Goal: Contribute content: Add original content to the website for others to see

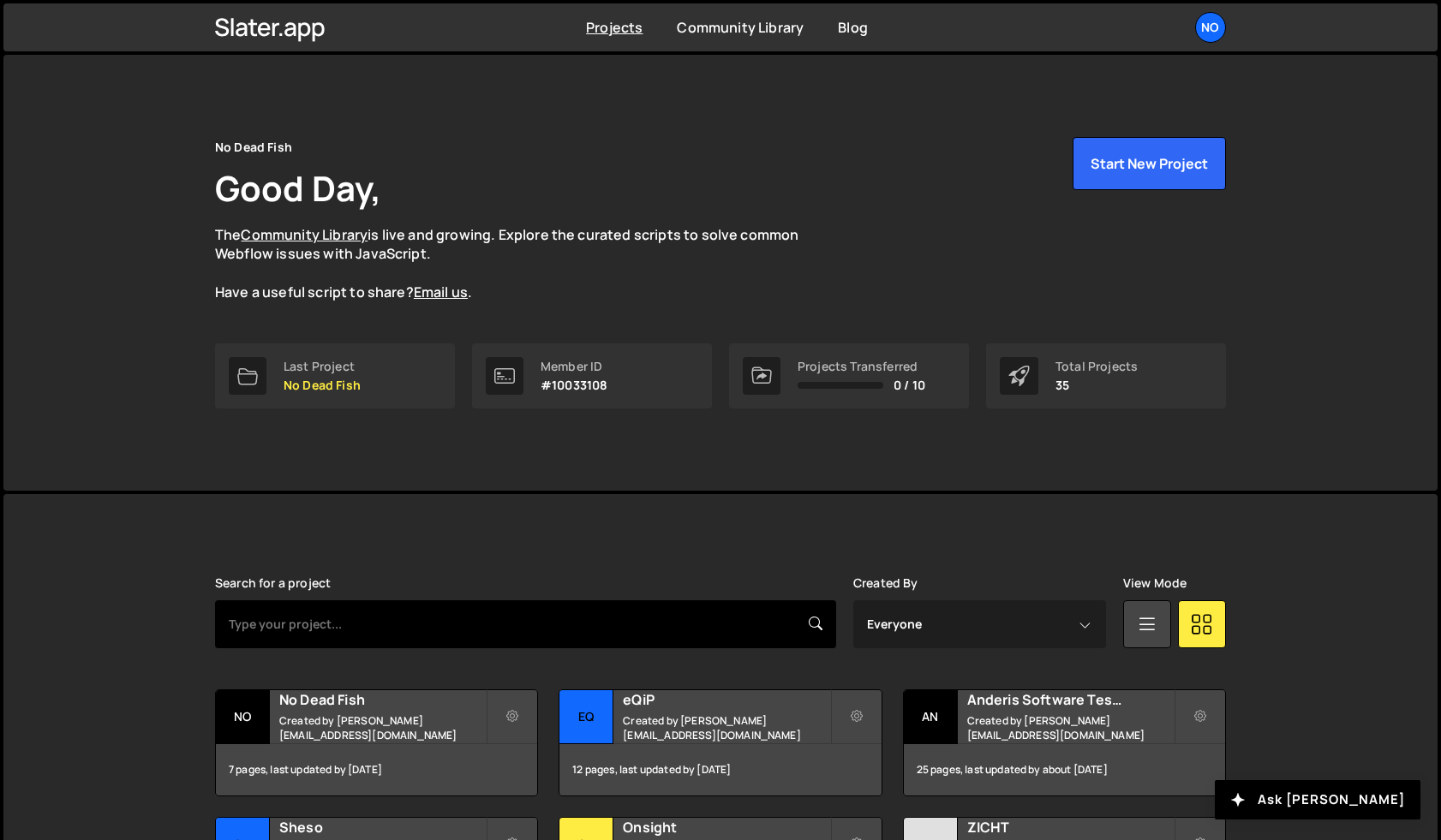
click at [486, 632] on input "text" at bounding box center [525, 624] width 621 height 48
type input "huis van makers"
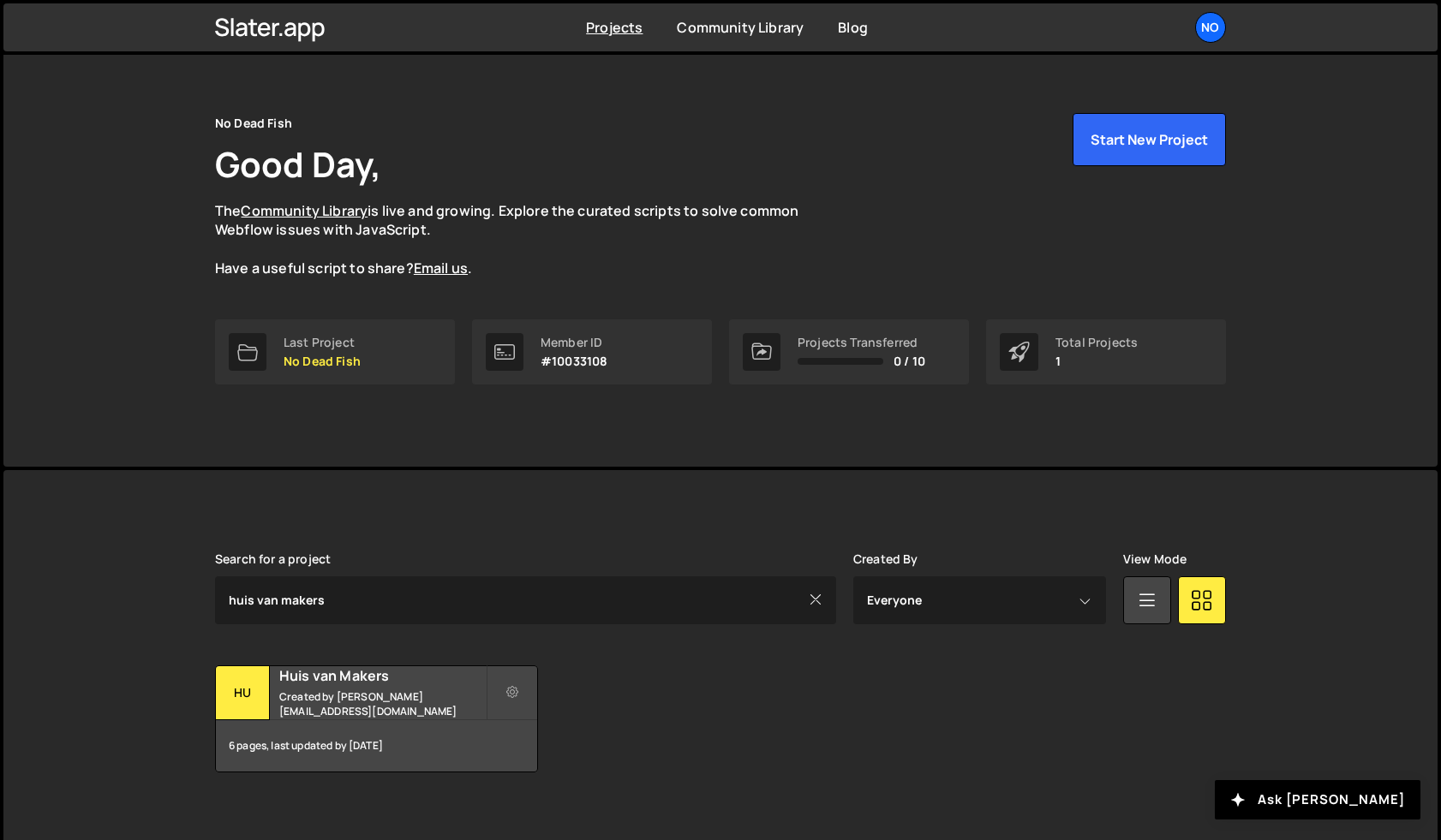
scroll to position [26, 0]
click at [321, 684] on h2 "Huis van Makers" at bounding box center [382, 674] width 206 height 19
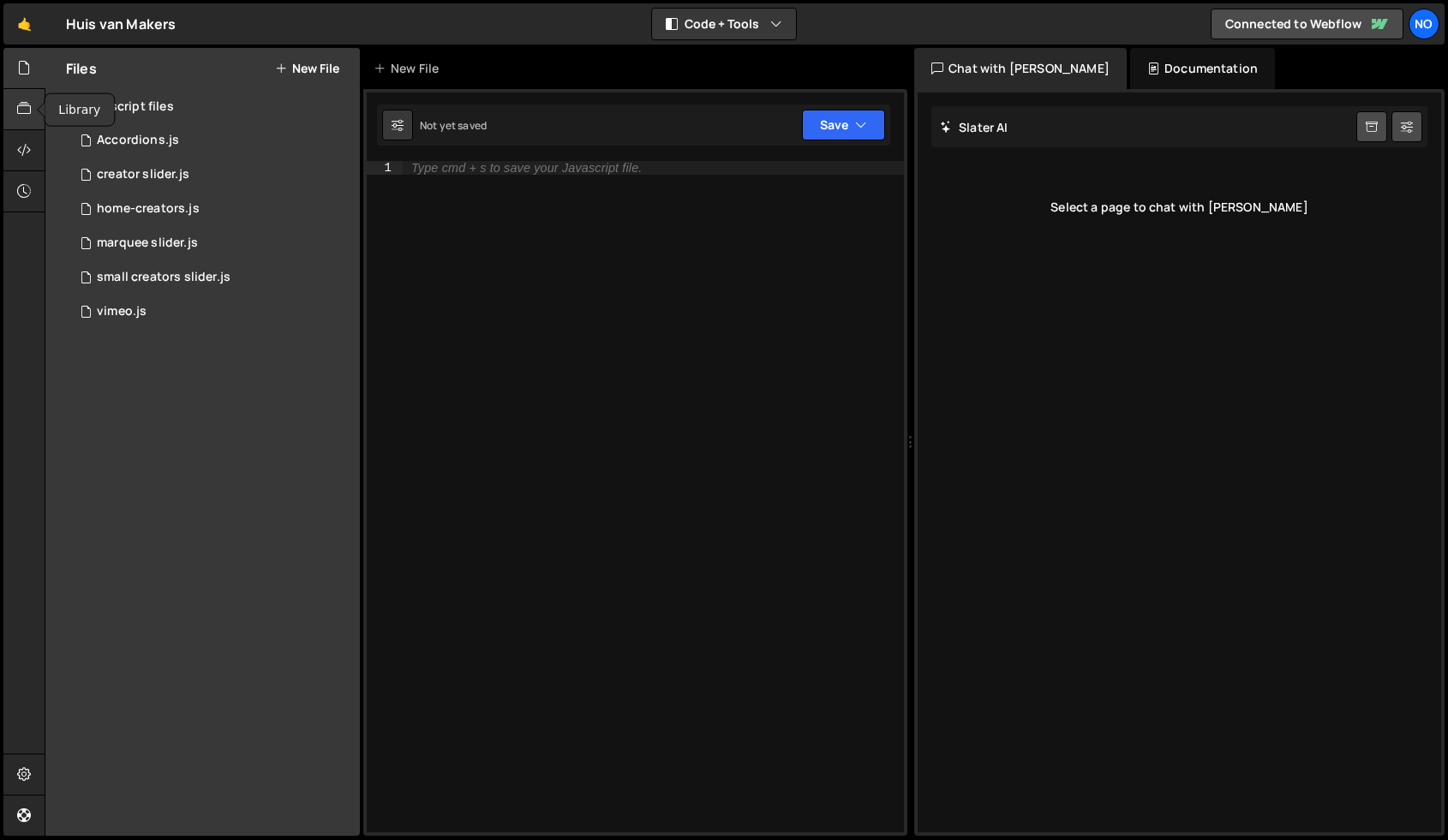
click at [28, 111] on icon at bounding box center [24, 109] width 14 height 19
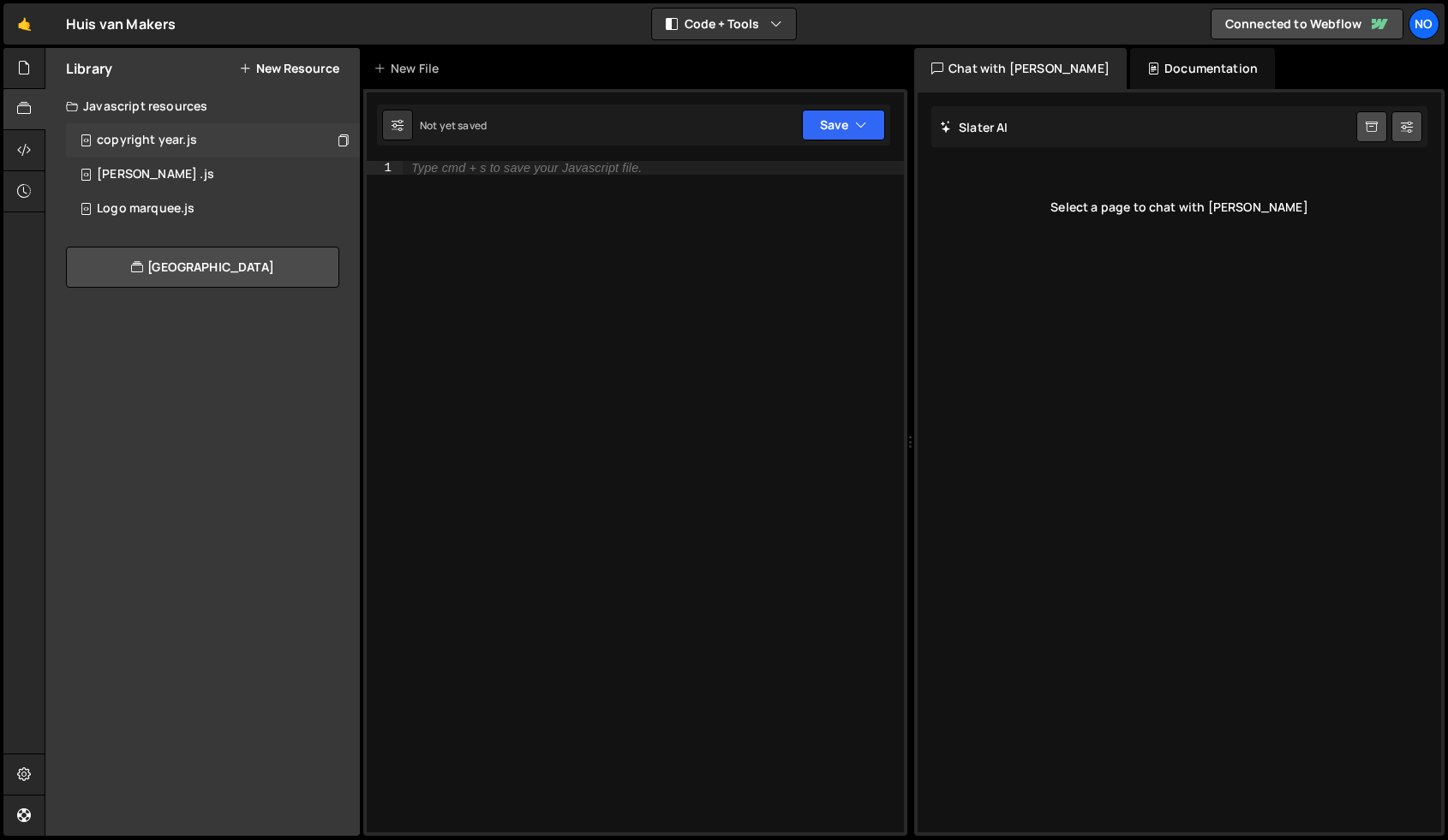
click at [222, 142] on div "copyright year.js 0" at bounding box center [213, 141] width 294 height 34
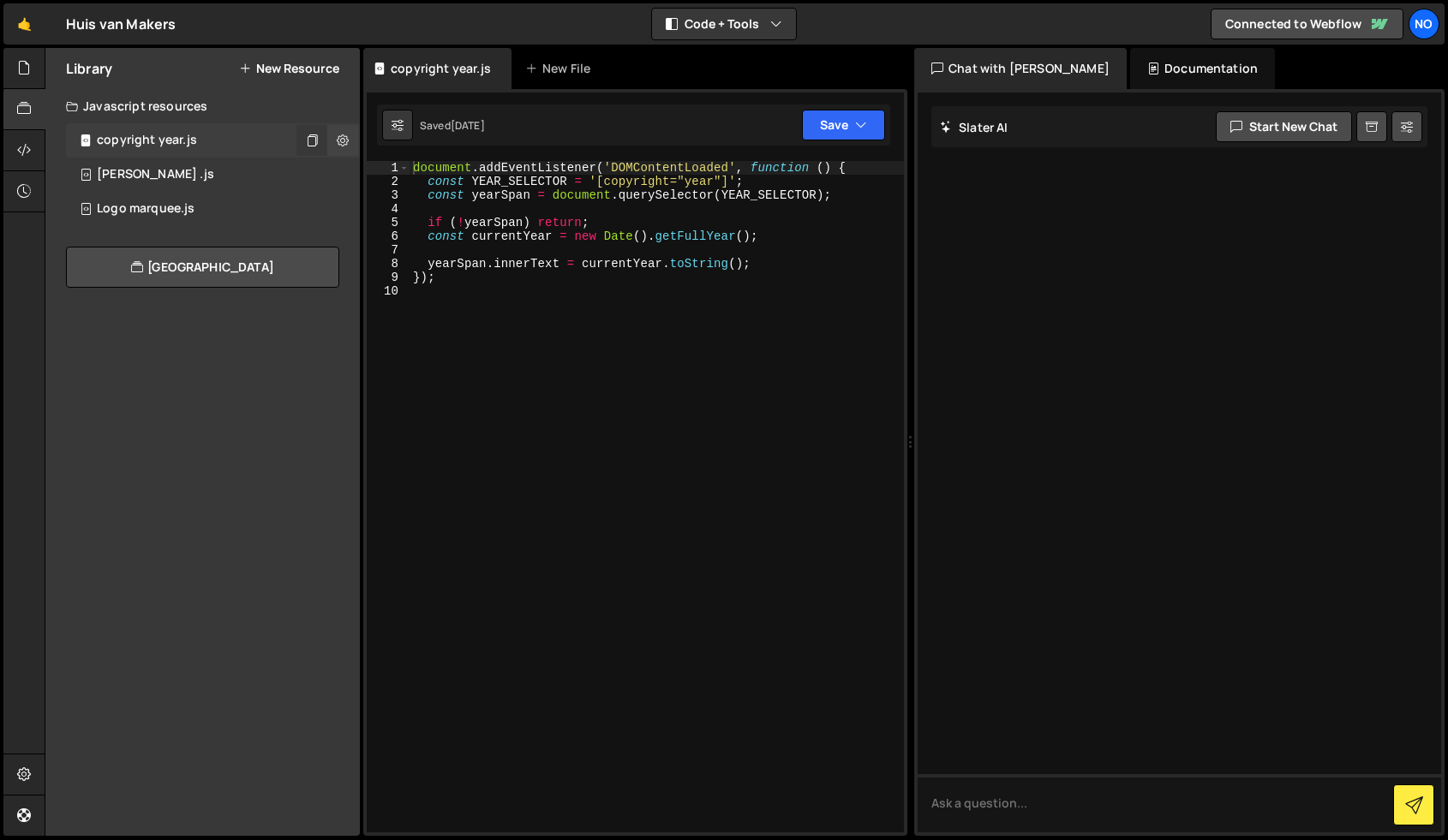
click at [316, 137] on icon at bounding box center [312, 140] width 12 height 16
click at [35, 70] on div at bounding box center [24, 69] width 42 height 41
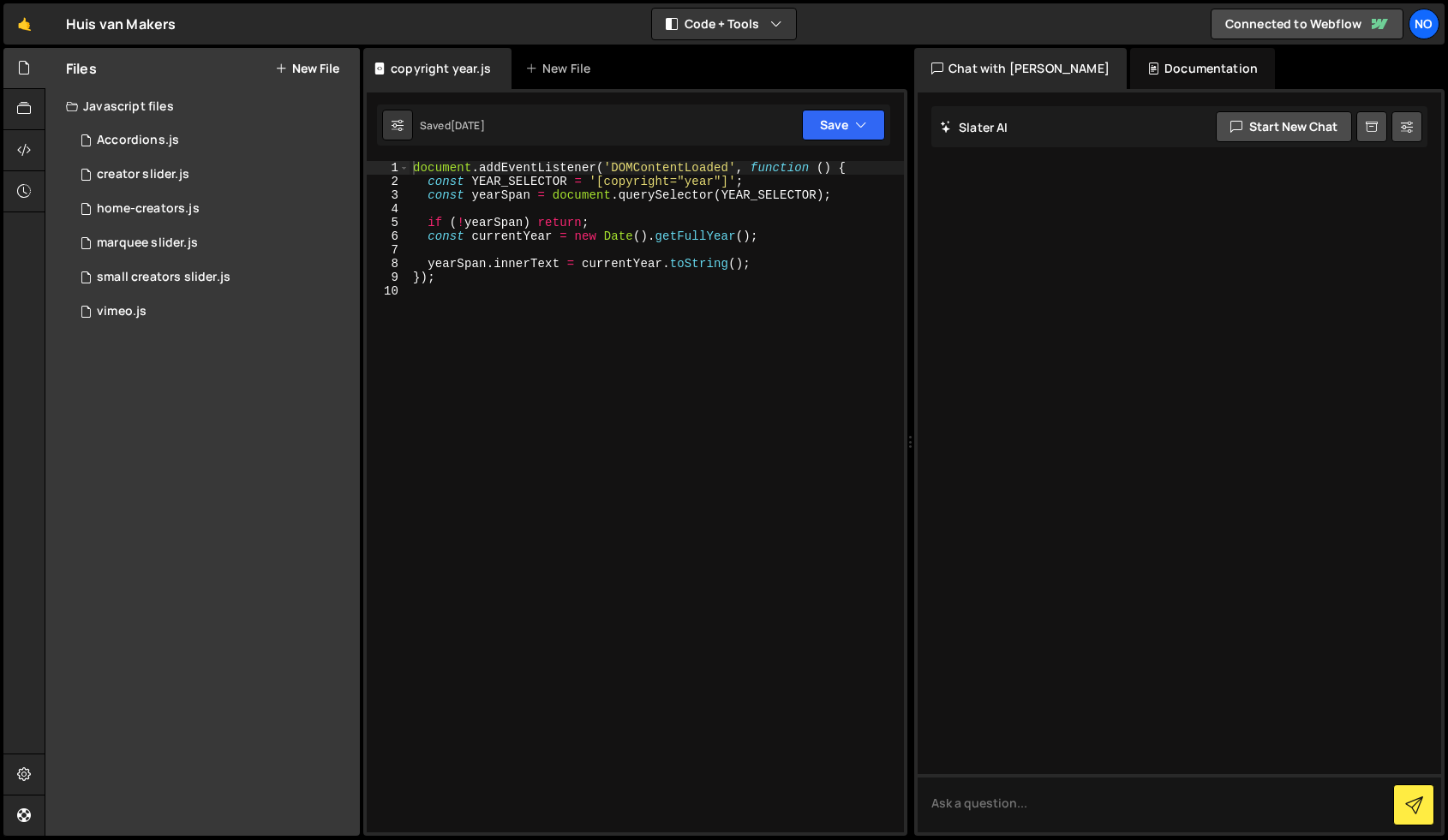
click at [308, 65] on button "New File" at bounding box center [307, 69] width 64 height 14
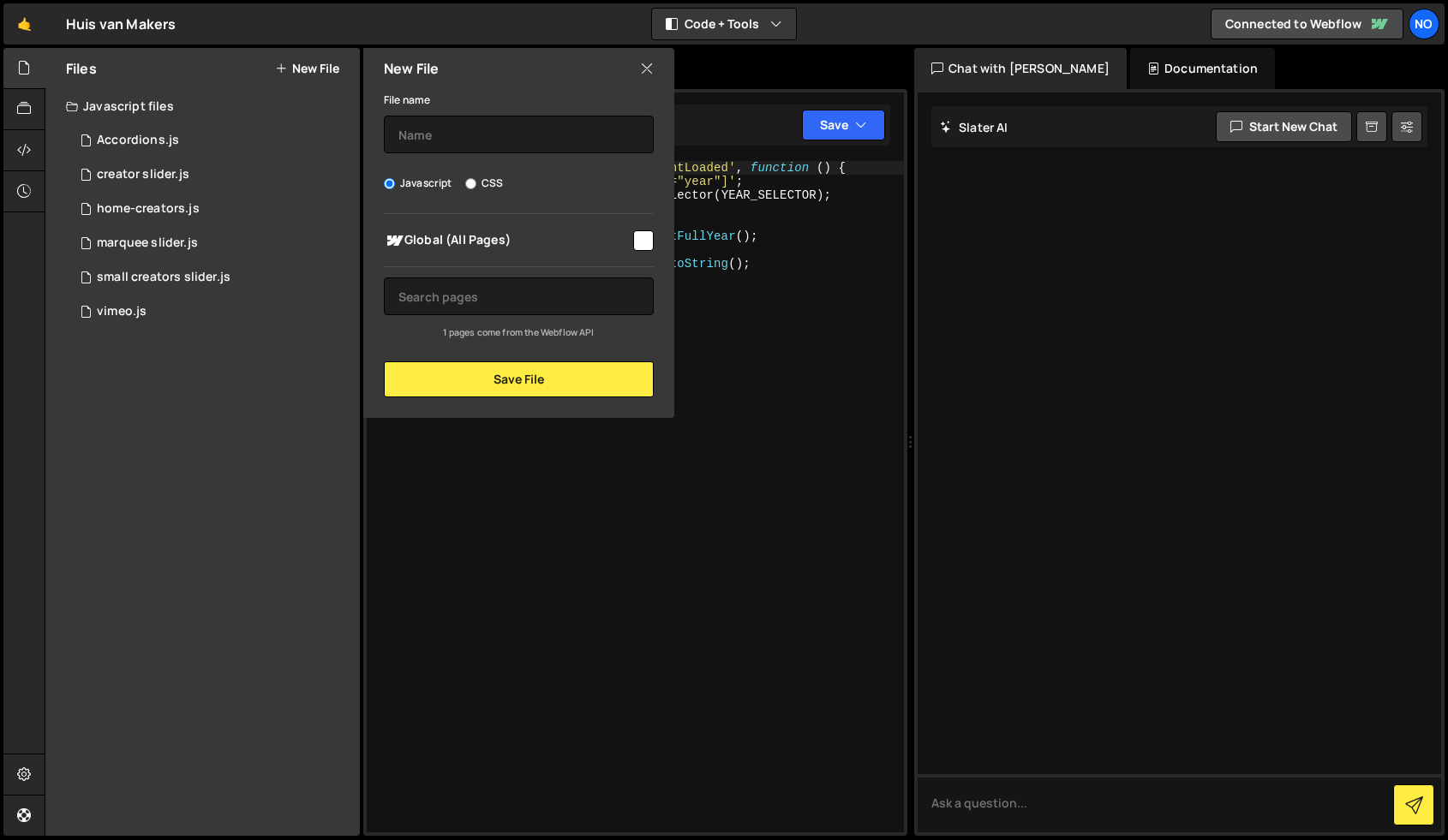
click at [638, 240] on input "checkbox" at bounding box center [644, 240] width 21 height 21
checkbox input "true"
click at [491, 121] on input "text" at bounding box center [519, 135] width 270 height 38
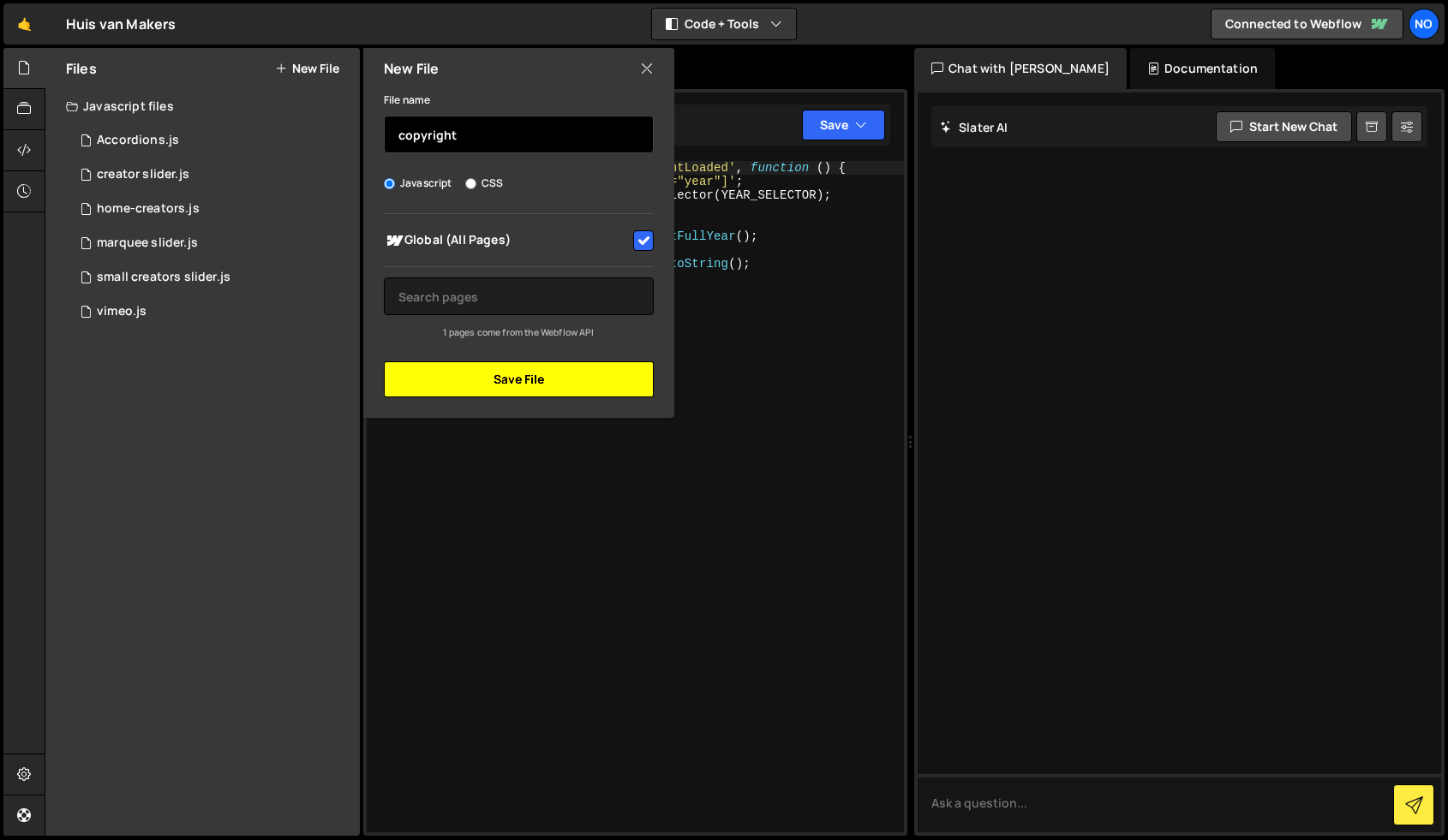
type input "copyright"
click at [567, 383] on button "Save File" at bounding box center [519, 380] width 270 height 36
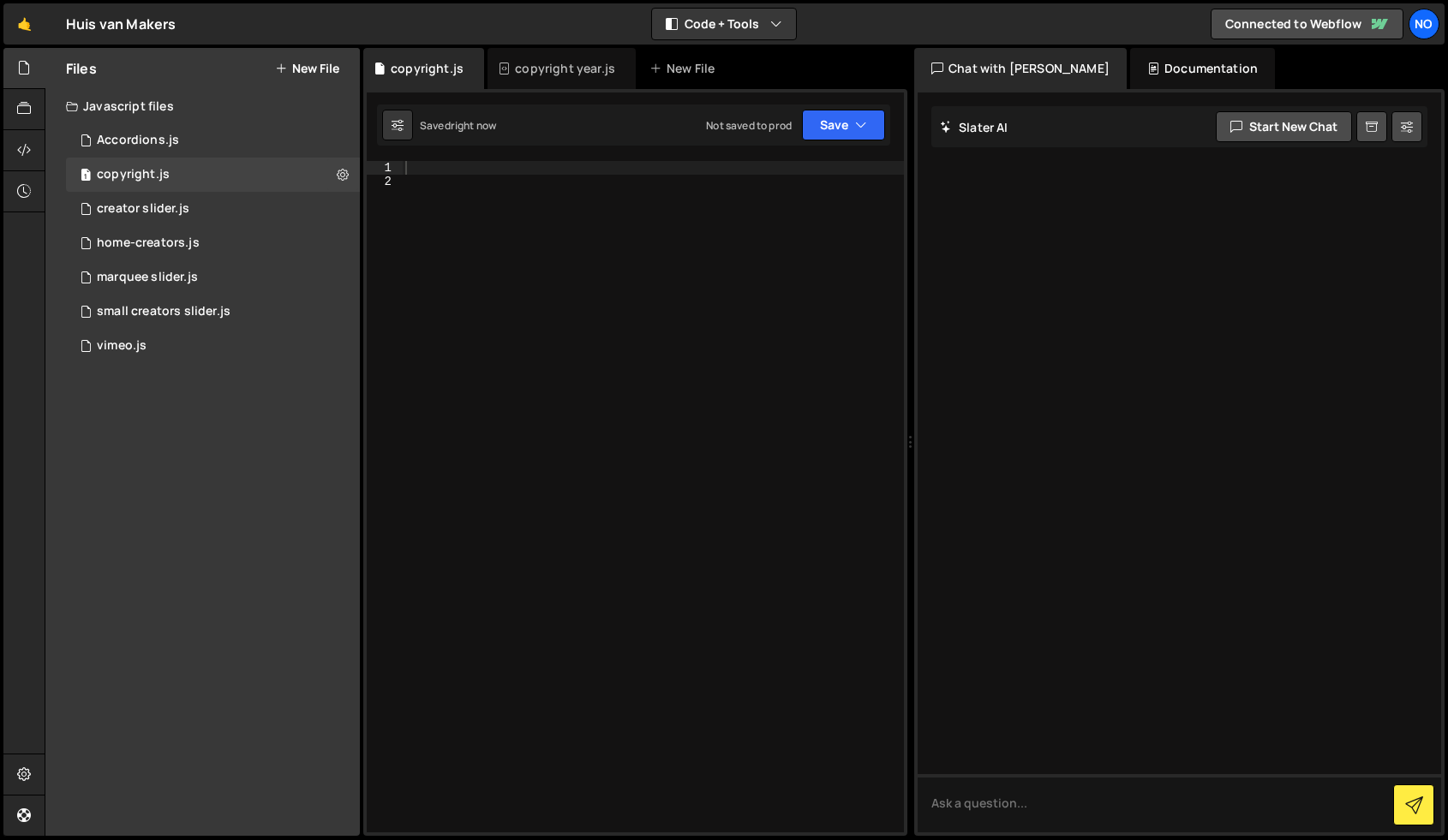
click at [473, 168] on div at bounding box center [653, 510] width 502 height 699
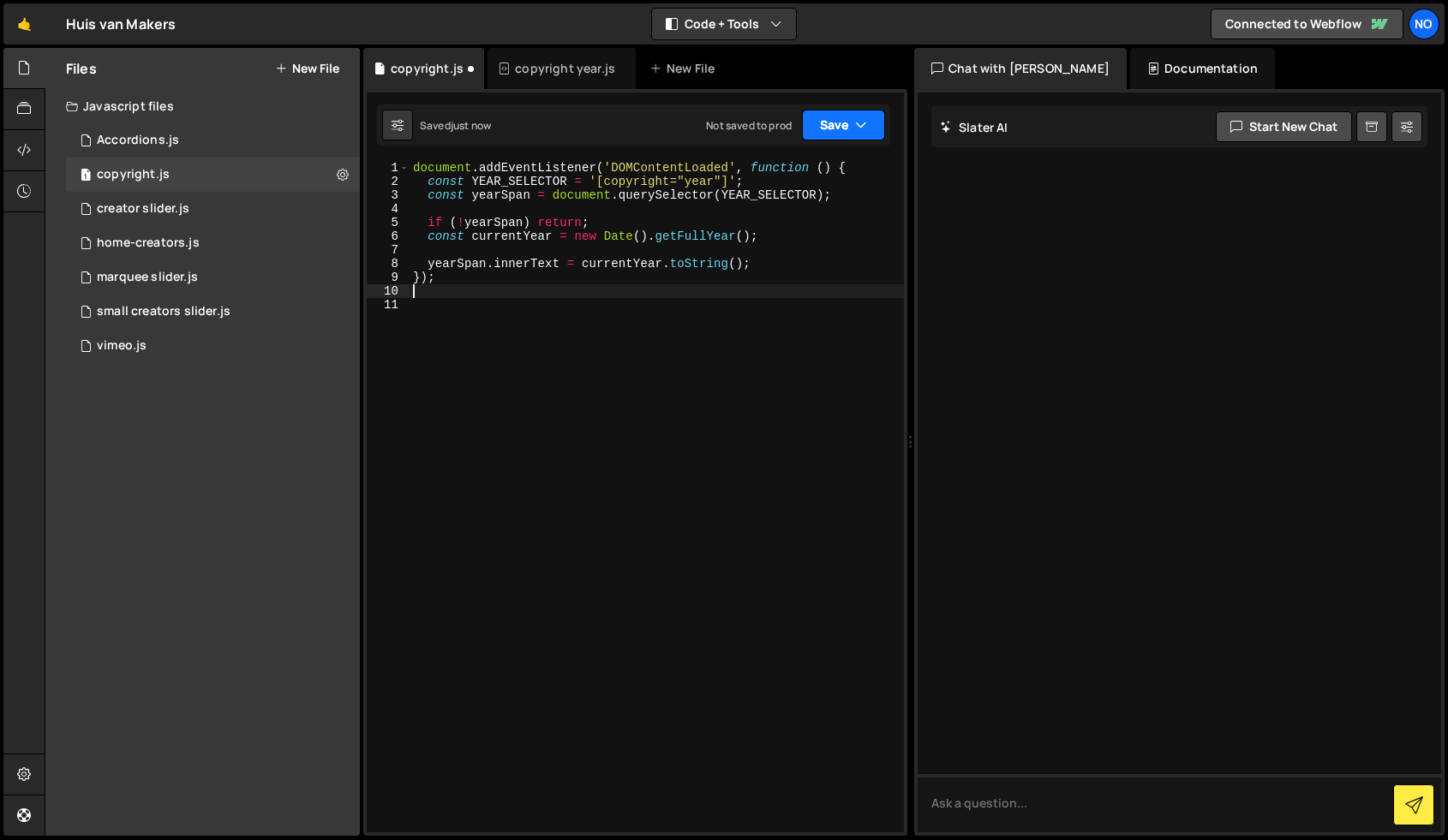
click at [848, 120] on button "Save" at bounding box center [843, 125] width 83 height 31
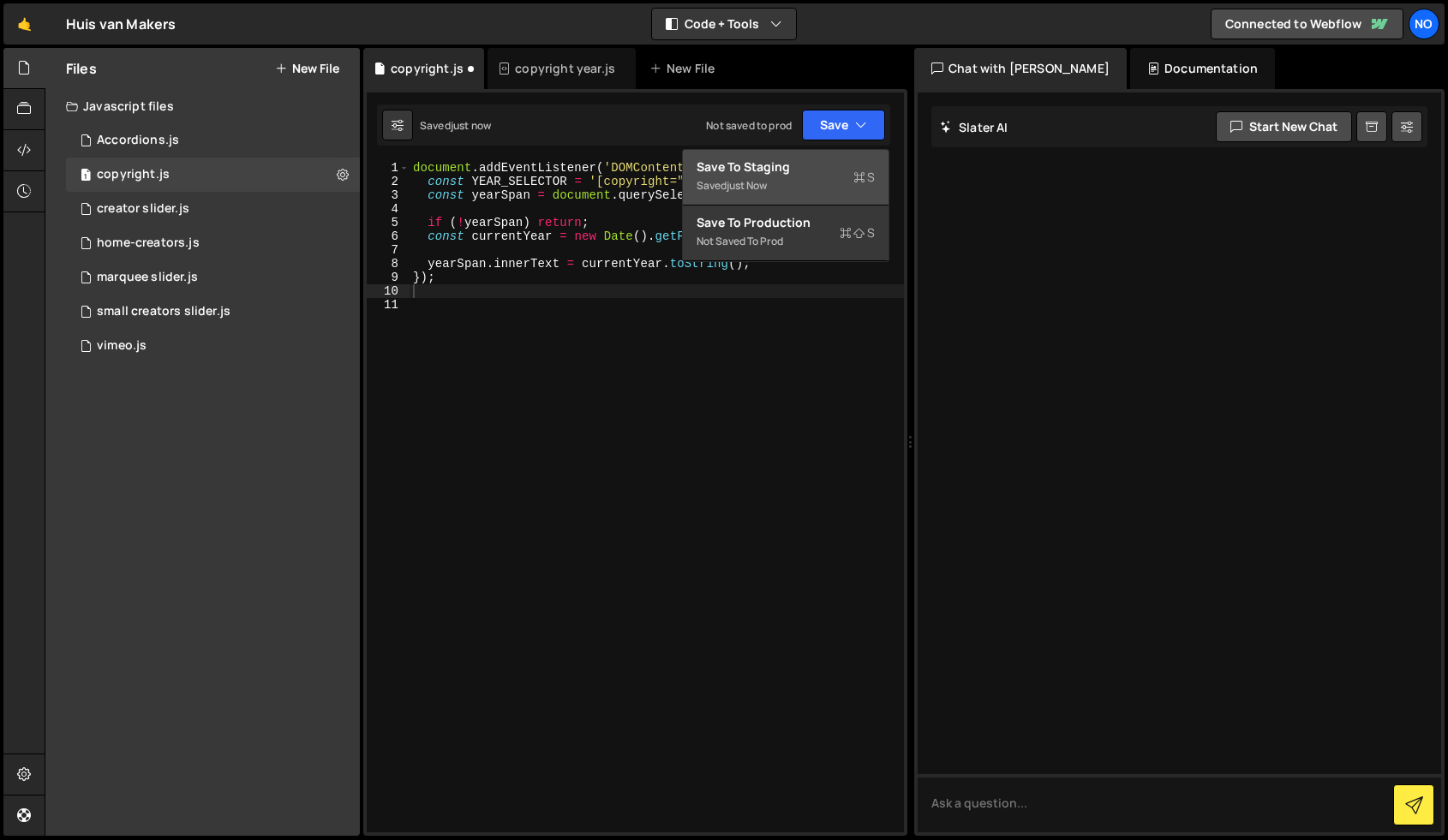
click at [826, 149] on button "Save to Staging S Saved just now" at bounding box center [785, 177] width 205 height 56
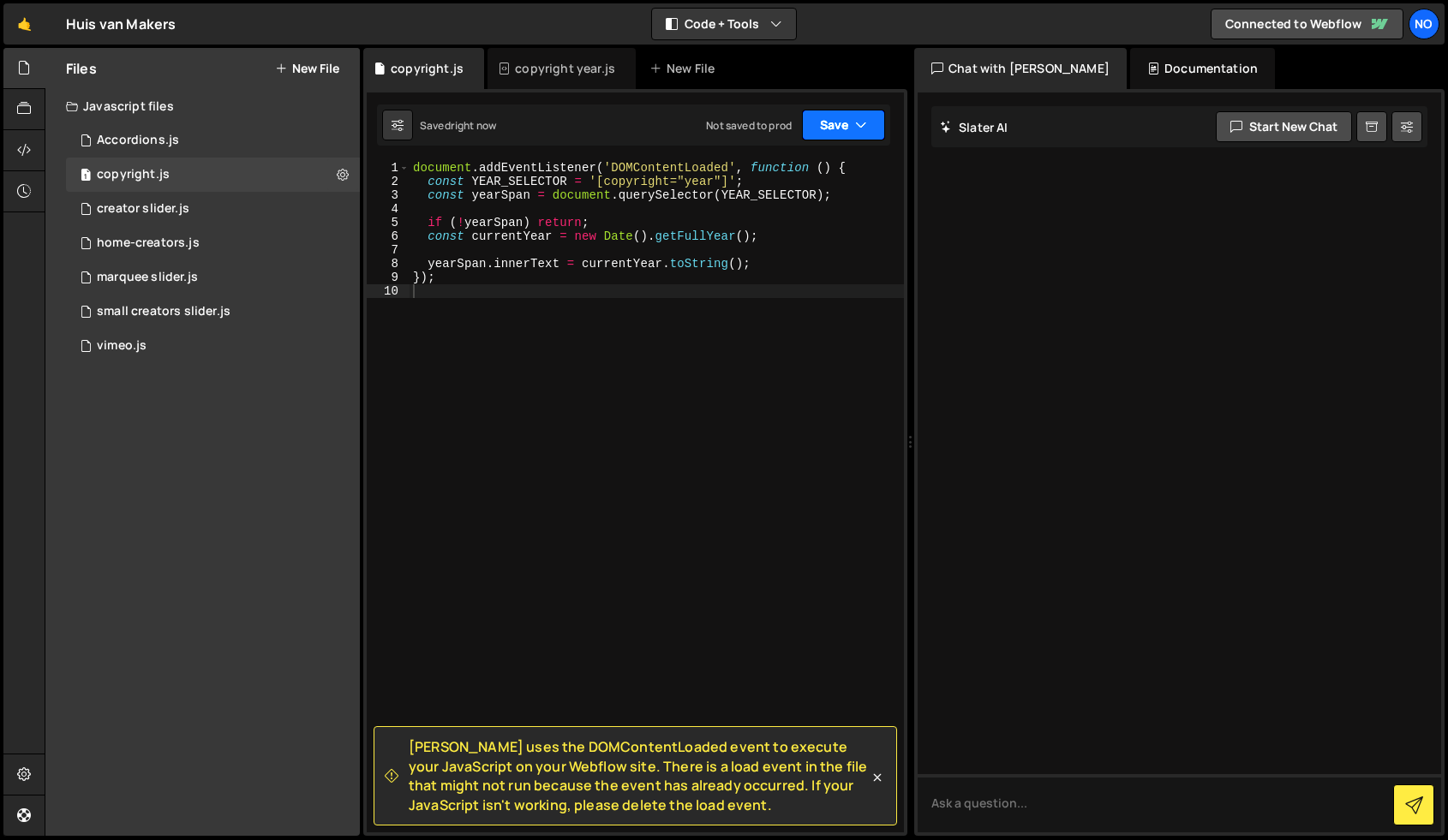
click at [838, 118] on button "Save" at bounding box center [843, 125] width 83 height 31
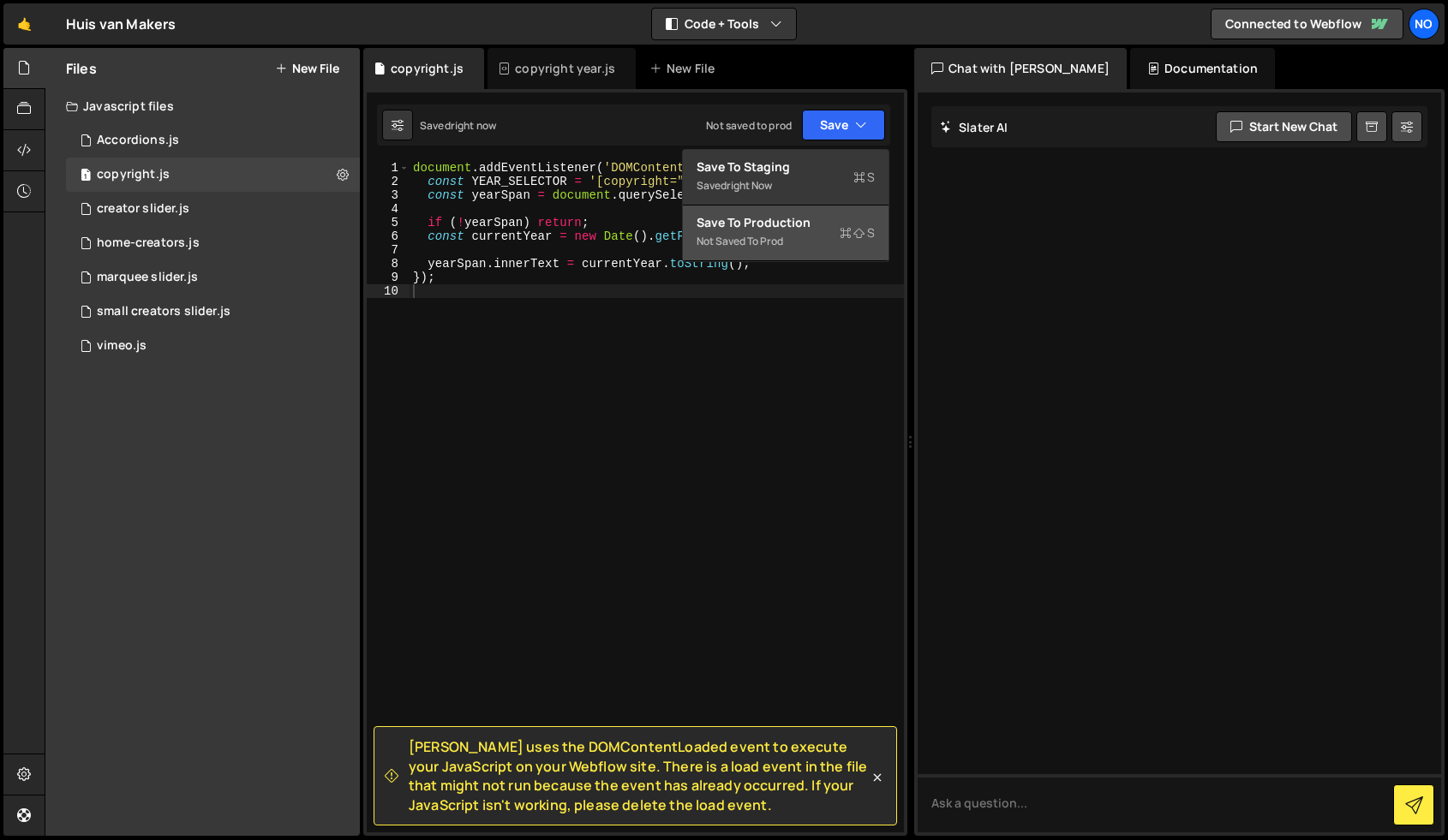
click at [791, 210] on button "Save to Production S Not saved to prod" at bounding box center [785, 233] width 205 height 56
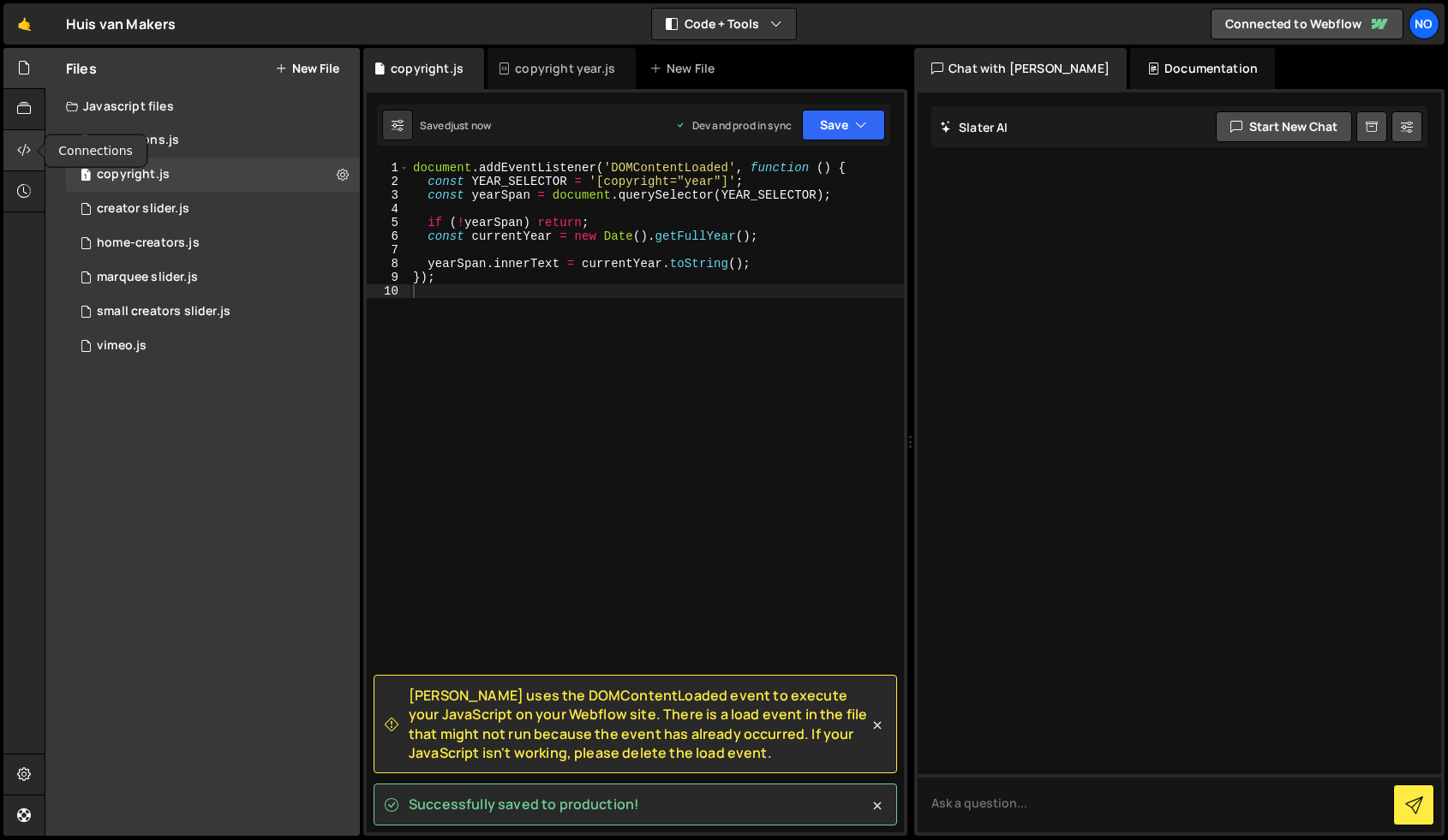
click at [27, 144] on icon at bounding box center [24, 150] width 14 height 19
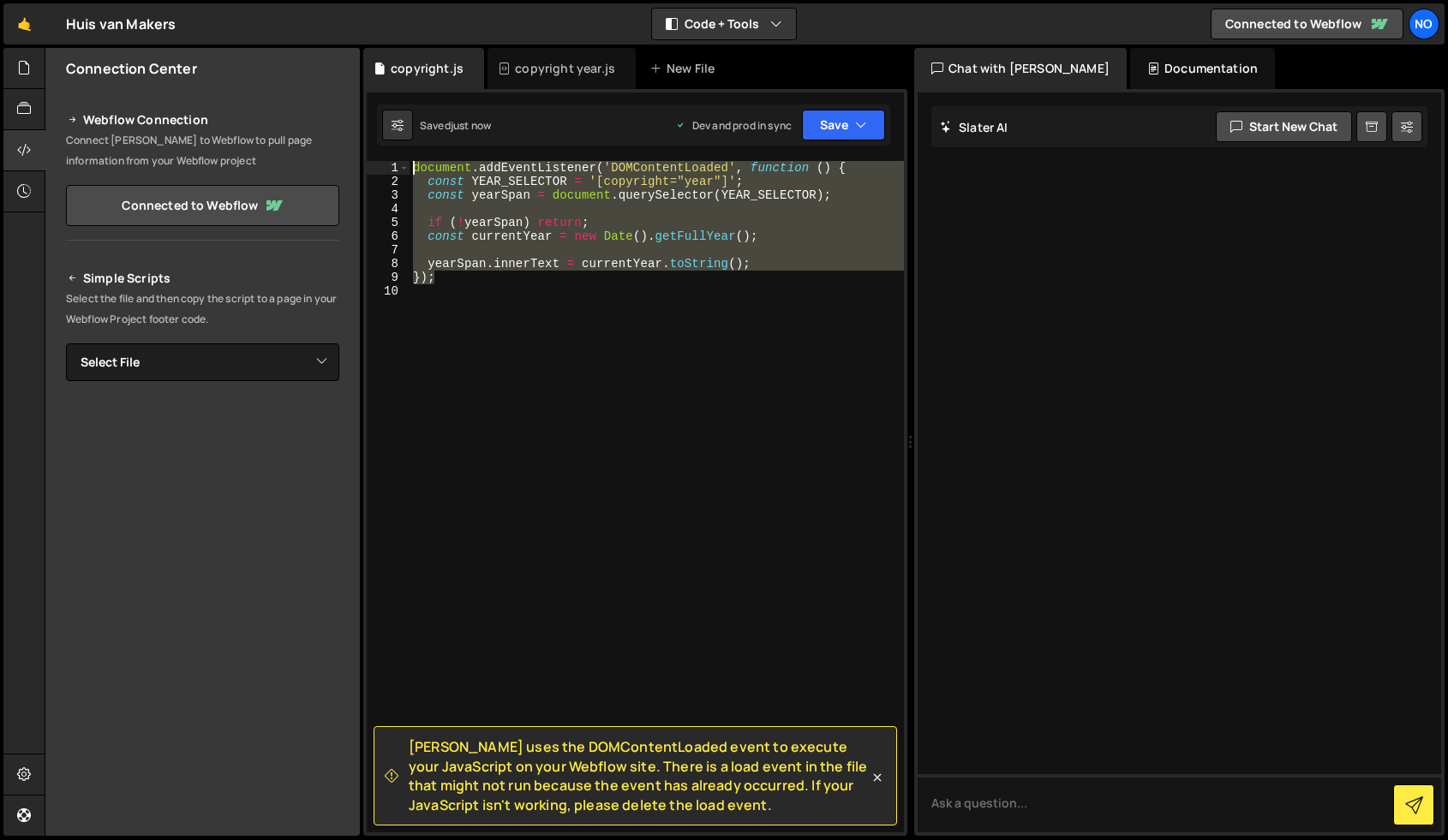
drag, startPoint x: 443, startPoint y: 276, endPoint x: 381, endPoint y: 157, distance: 134.2
click at [381, 157] on div "Slater uses the DOMContentLoaded event to execute your JavaScript on your Webfl…" at bounding box center [635, 462] width 544 height 746
type textarea "document.addEventListener('DOMContentLoaded', function () { const YEAR_SELECTOR…"
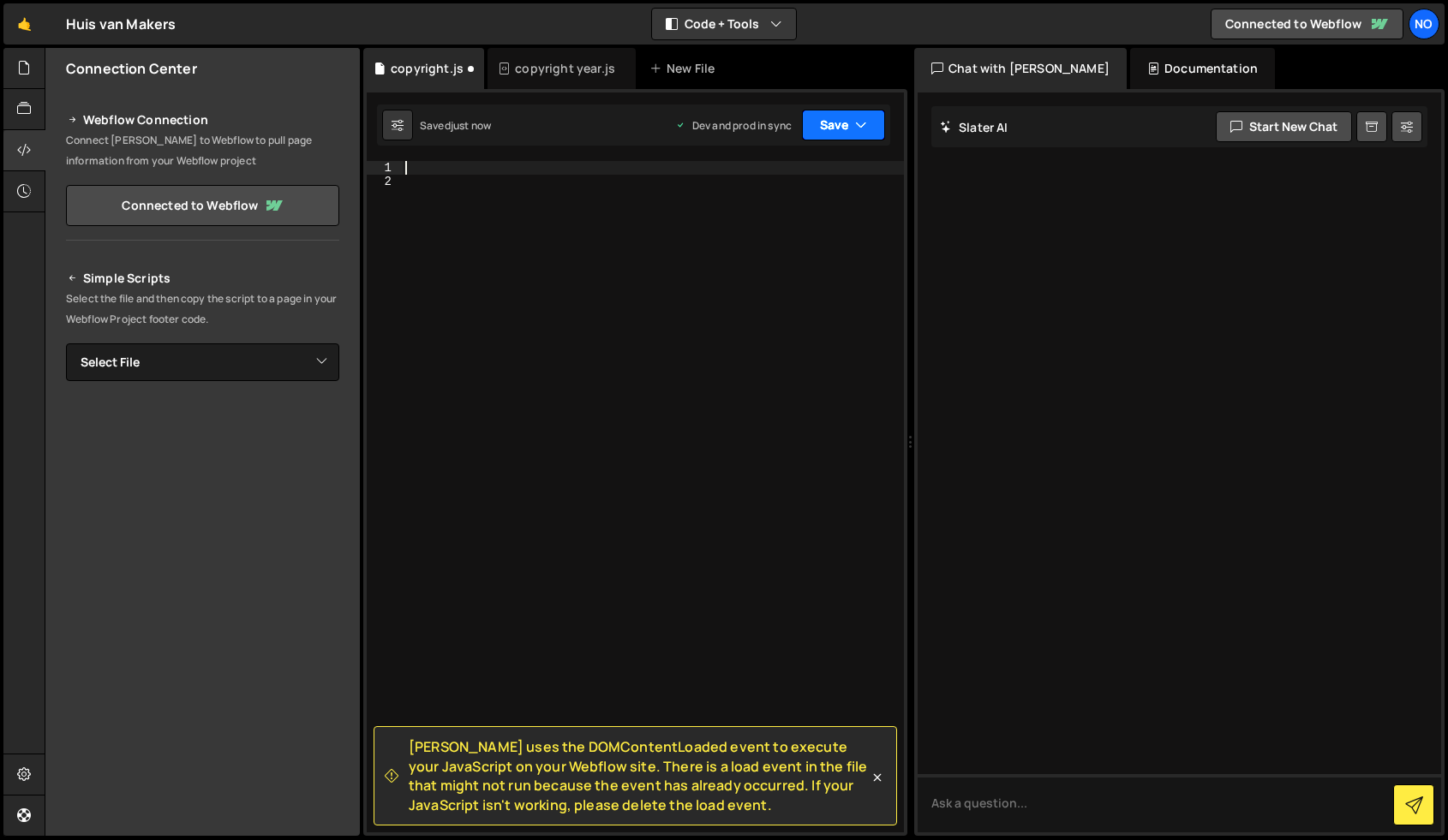
click at [832, 121] on button "Save" at bounding box center [843, 125] width 83 height 31
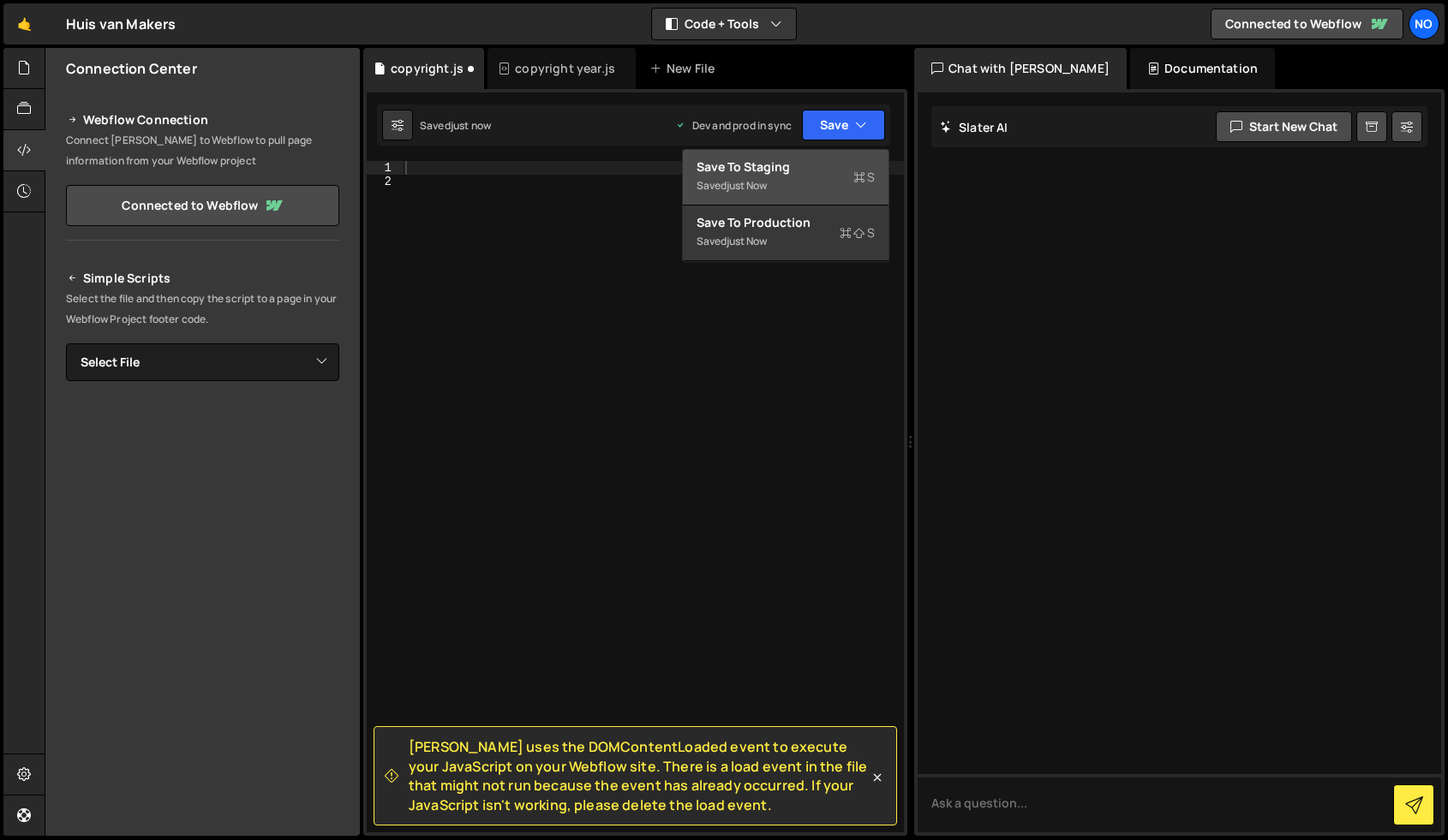
click at [809, 160] on div "Save to Staging S" at bounding box center [785, 167] width 178 height 17
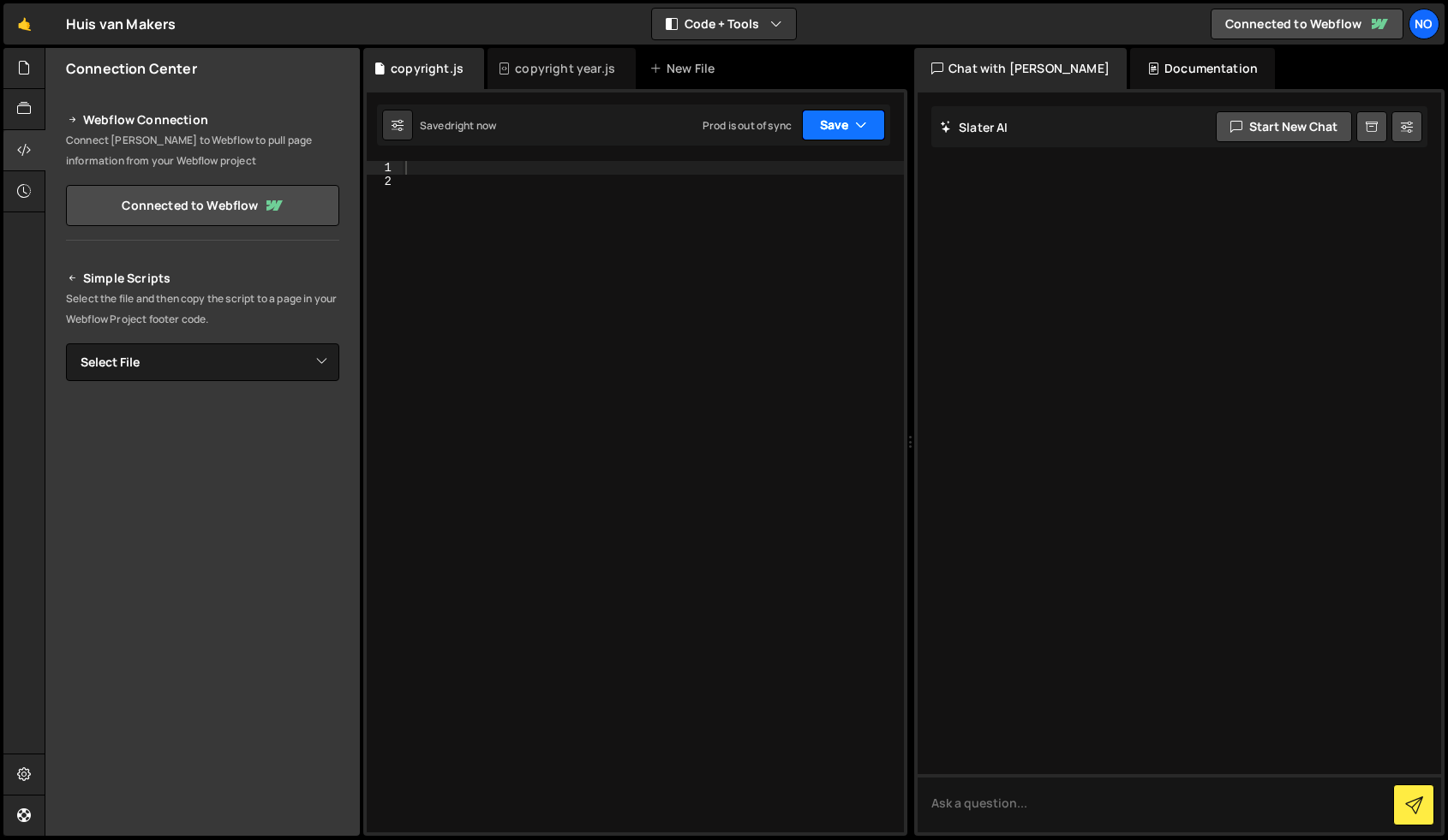
click at [838, 127] on button "Save" at bounding box center [843, 125] width 83 height 31
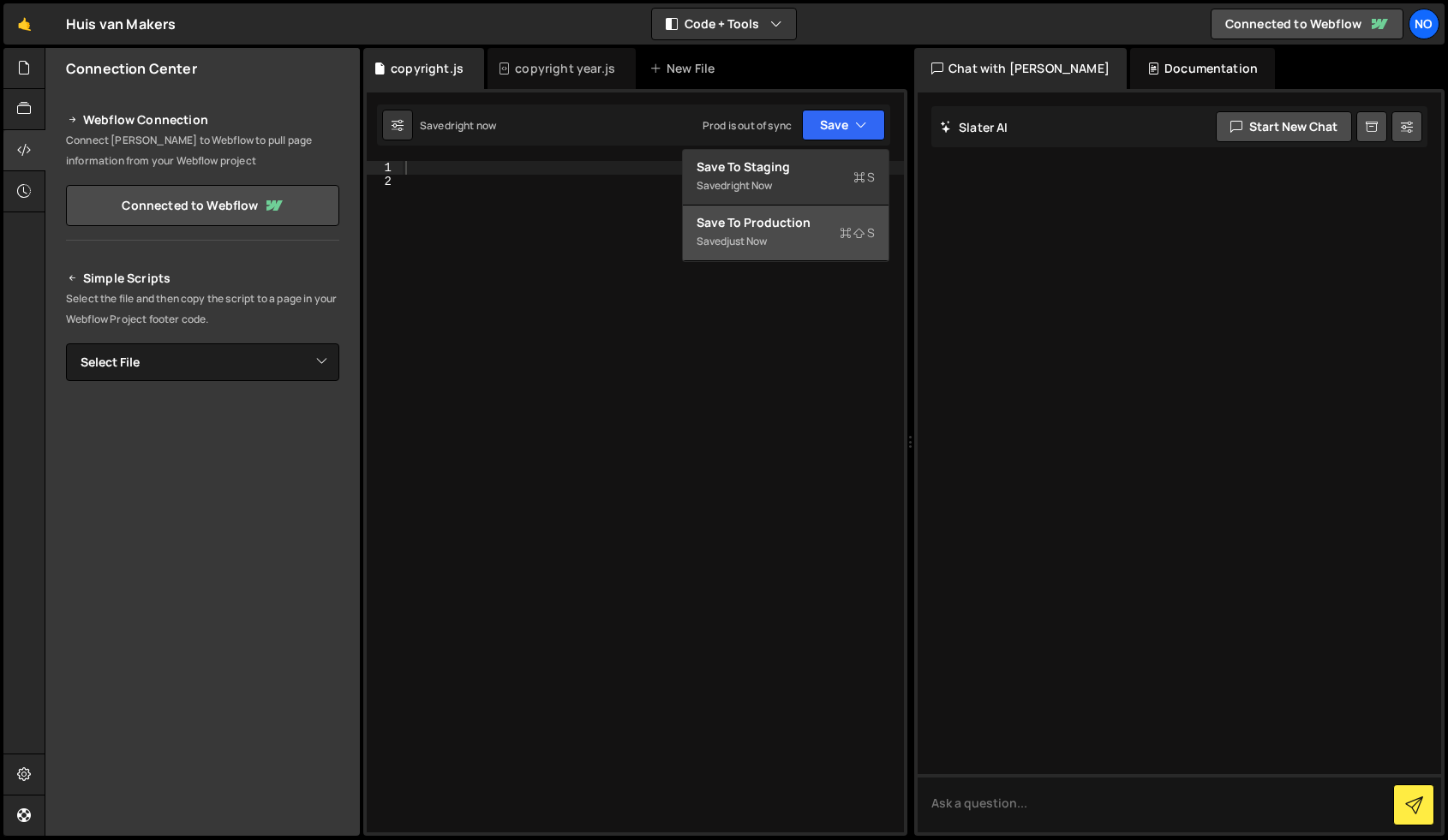
click at [792, 224] on div "Save to Production S" at bounding box center [785, 222] width 178 height 17
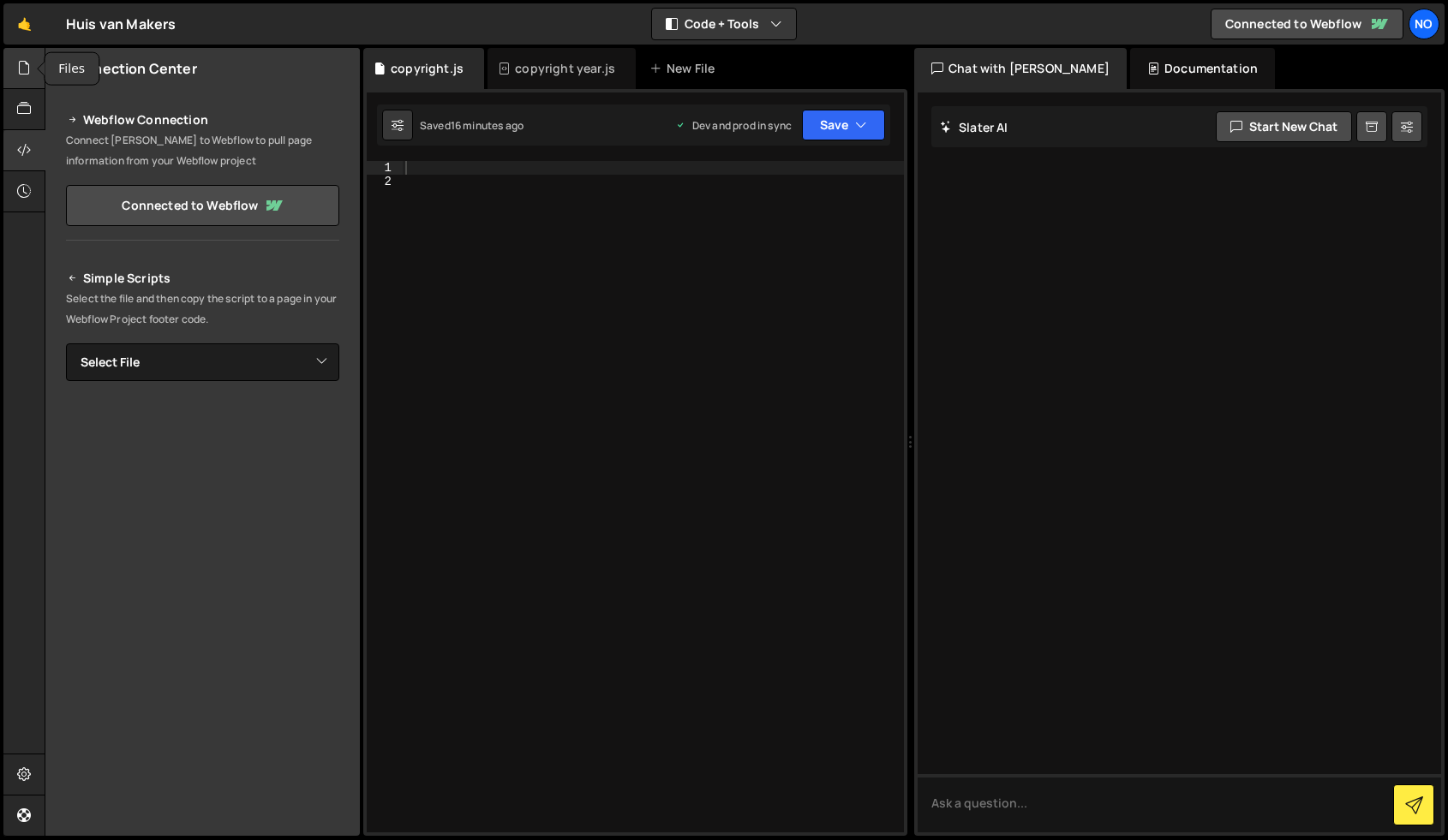
click at [18, 80] on div at bounding box center [24, 69] width 42 height 41
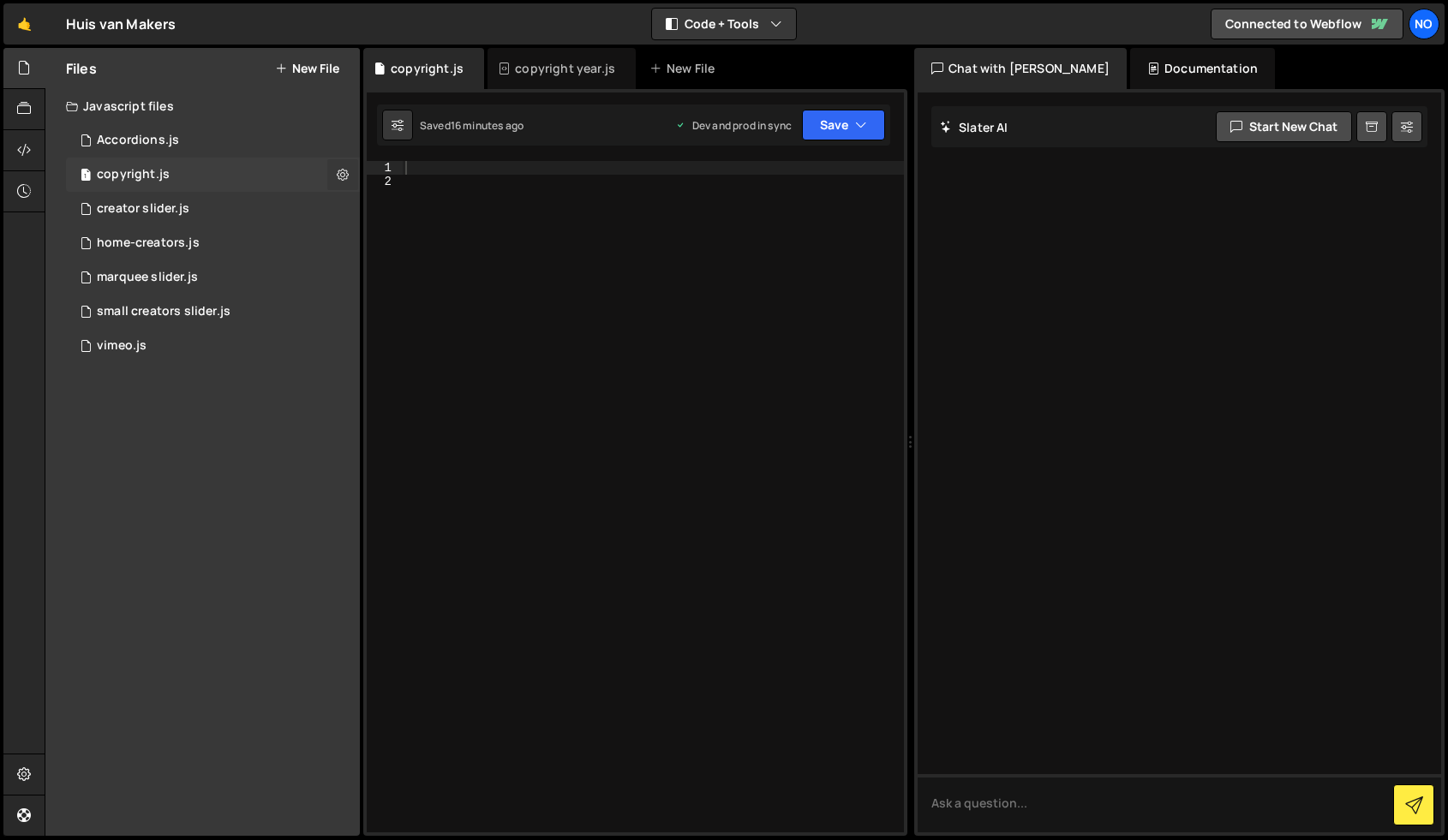
click at [346, 171] on icon at bounding box center [343, 173] width 12 height 16
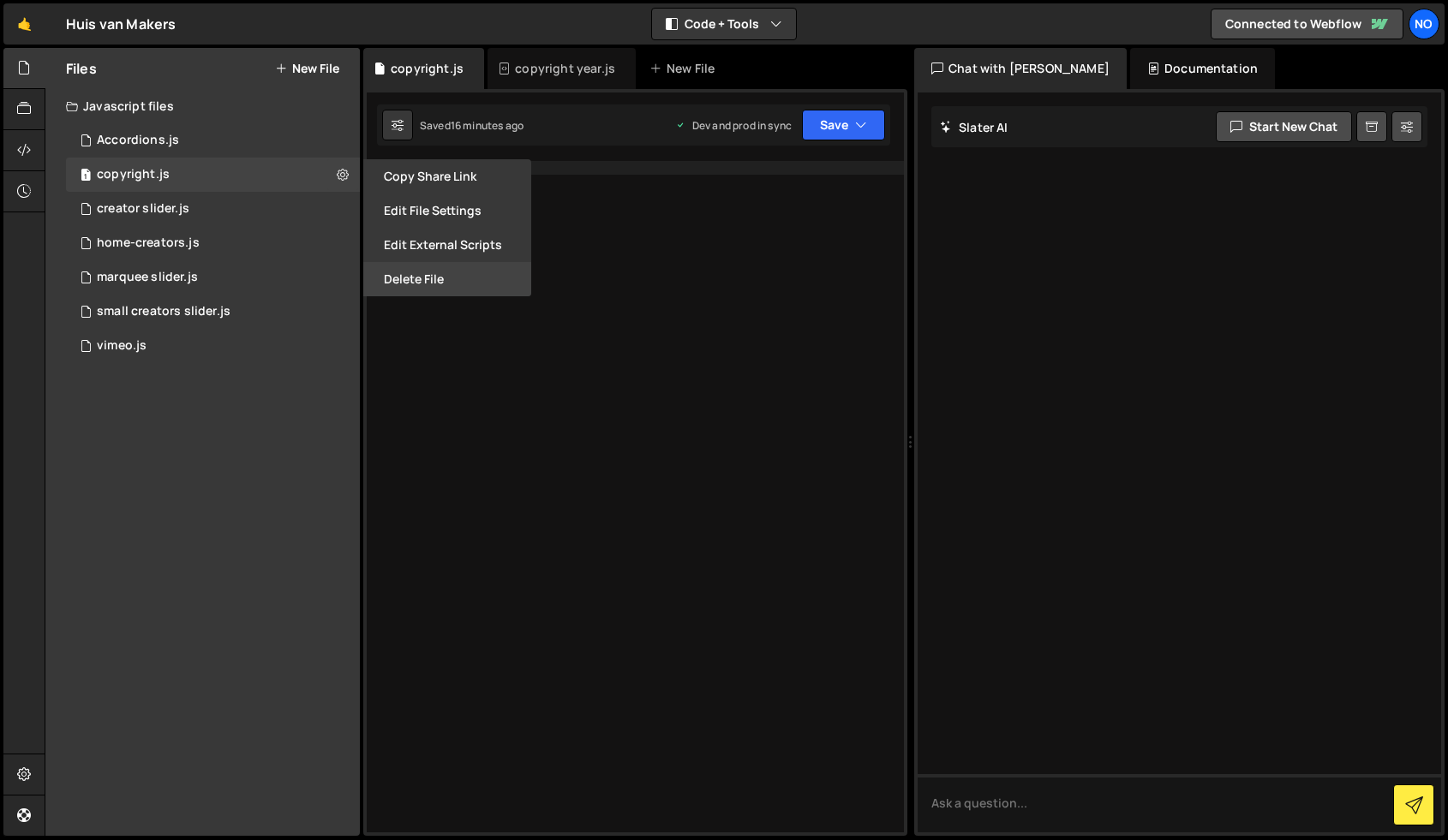
click at [410, 271] on button "Delete File" at bounding box center [447, 279] width 168 height 34
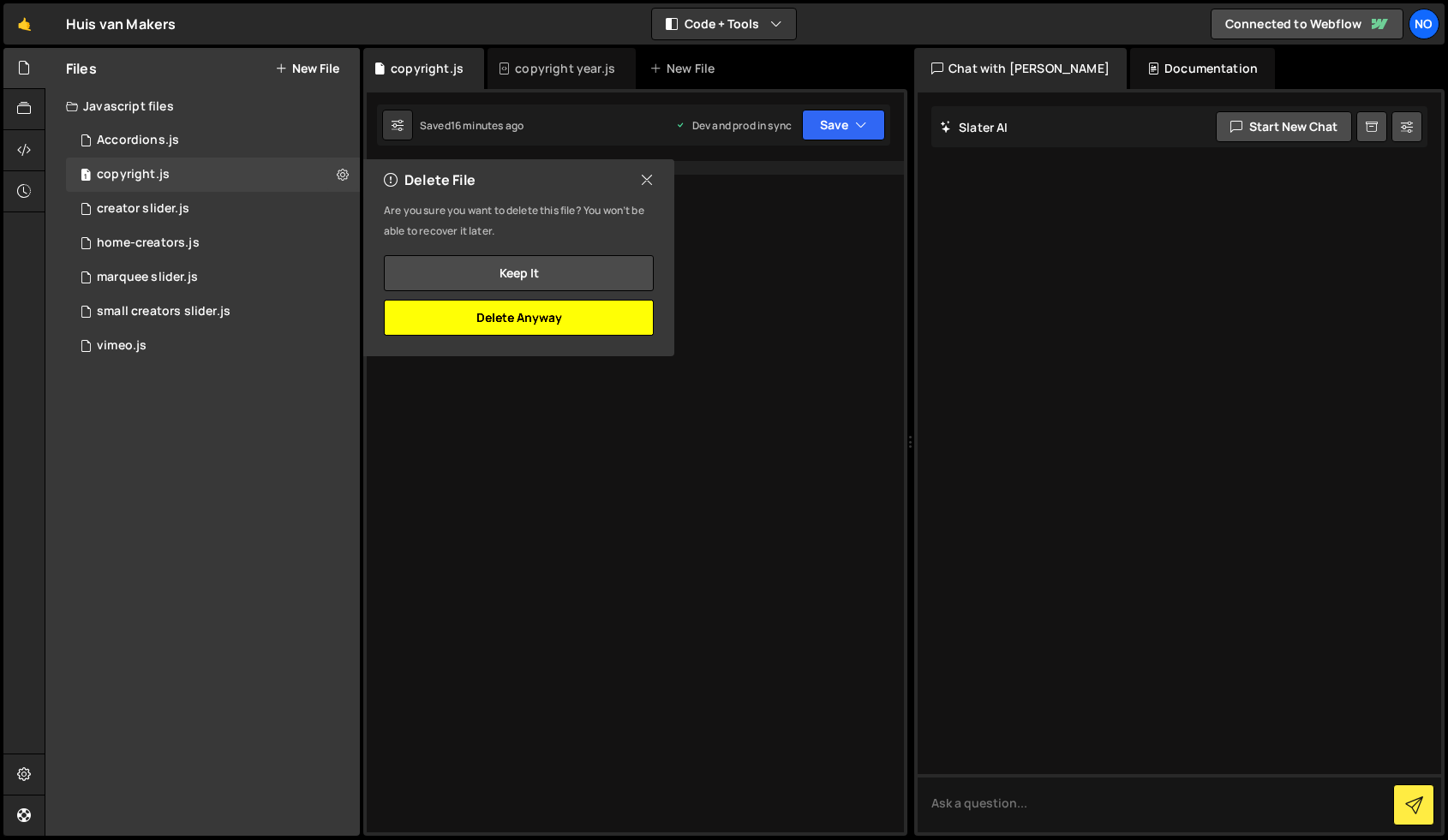
click at [558, 329] on button "Delete Anyway" at bounding box center [519, 318] width 270 height 36
